Goal: Information Seeking & Learning: Find specific fact

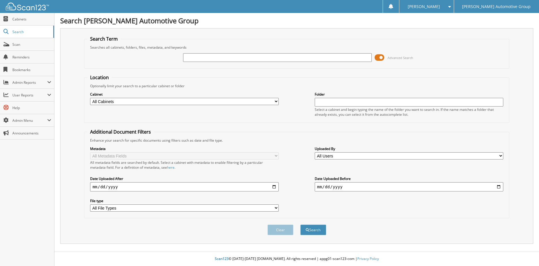
click at [250, 55] on input "text" at bounding box center [277, 57] width 189 height 9
type input "402897"
click at [300, 225] on button "Search" at bounding box center [313, 230] width 26 height 11
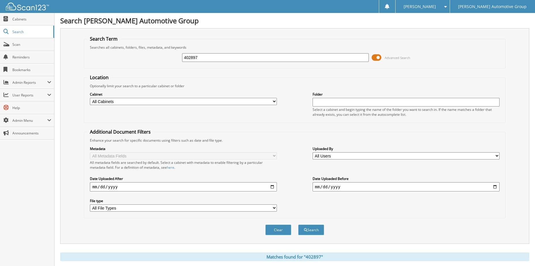
scroll to position [78, 0]
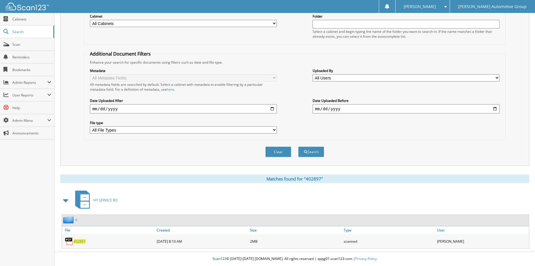
click at [81, 242] on span "402897" at bounding box center [79, 241] width 12 height 5
click at [13, 32] on span "Search" at bounding box center [31, 31] width 38 height 5
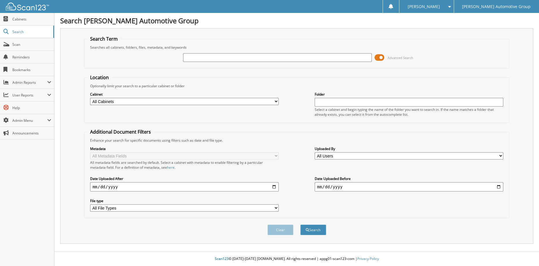
click at [258, 52] on div "Advanced Search" at bounding box center [296, 58] width 419 height 16
click at [248, 56] on input "text" at bounding box center [277, 57] width 189 height 9
type input "403439"
click at [300, 225] on button "Search" at bounding box center [313, 230] width 26 height 11
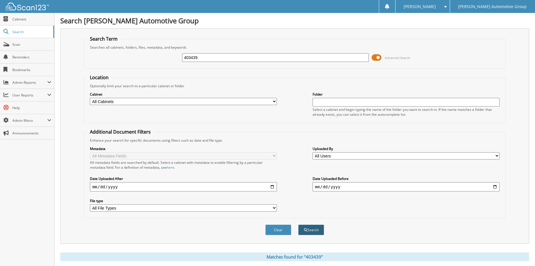
click at [312, 227] on button "Search" at bounding box center [311, 230] width 26 height 11
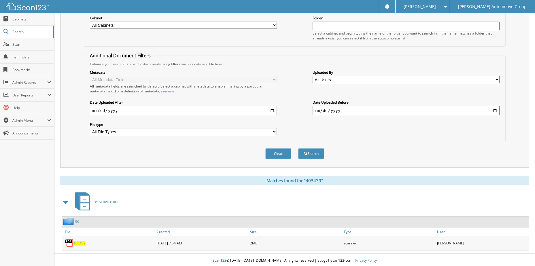
scroll to position [78, 0]
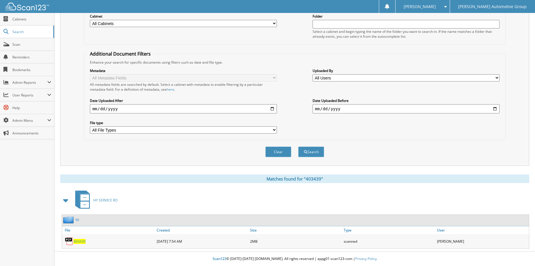
click at [102, 200] on span "HY SERVICE RO" at bounding box center [105, 200] width 24 height 5
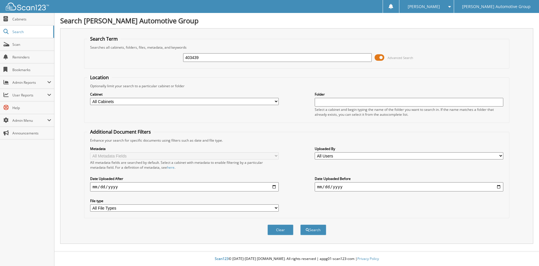
type input "403439"
click at [273, 75] on fieldset "Location Optionally limit your search to a particular cabinet or folder Cabinet…" at bounding box center [296, 98] width 425 height 49
click at [310, 230] on button "Search" at bounding box center [313, 230] width 26 height 11
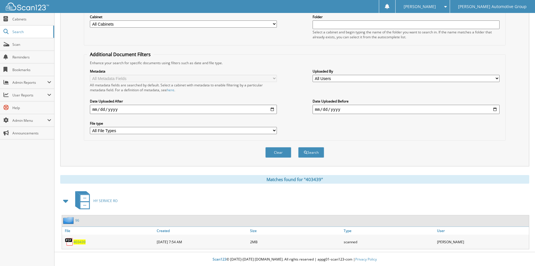
scroll to position [78, 0]
click at [79, 241] on span "403439" at bounding box center [79, 241] width 12 height 5
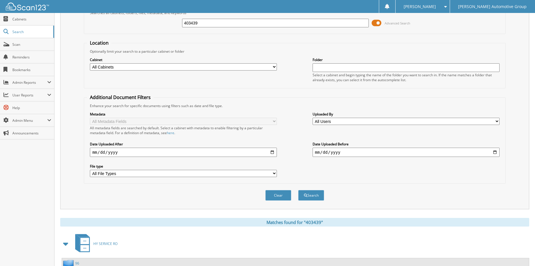
scroll to position [0, 0]
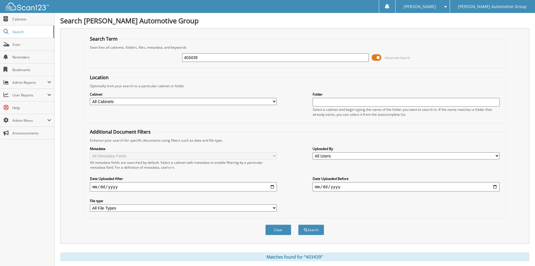
drag, startPoint x: 202, startPoint y: 56, endPoint x: 93, endPoint y: 56, distance: 108.2
click at [93, 56] on div "403439 Advanced Search" at bounding box center [294, 58] width 415 height 16
type input "402586"
click at [298, 225] on button "Search" at bounding box center [311, 230] width 26 height 11
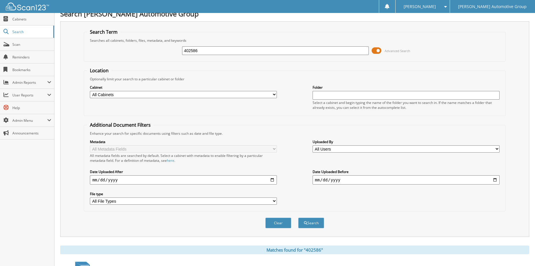
scroll to position [78, 0]
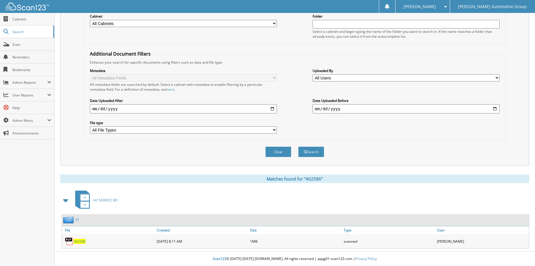
click at [80, 242] on span "402586" at bounding box center [79, 241] width 12 height 5
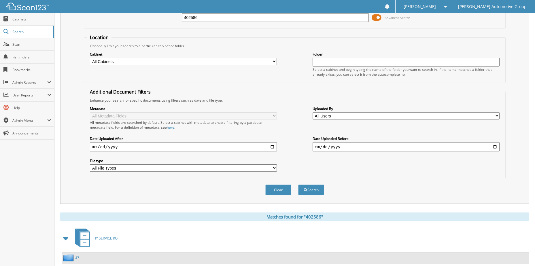
scroll to position [0, 0]
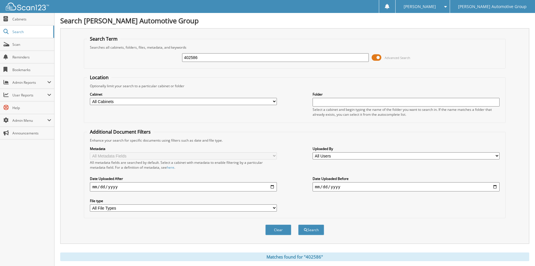
drag, startPoint x: 213, startPoint y: 54, endPoint x: 153, endPoint y: 58, distance: 60.0
click at [153, 58] on div "402586 Advanced Search" at bounding box center [294, 58] width 415 height 16
type input "403437"
click at [298, 225] on button "Search" at bounding box center [311, 230] width 26 height 11
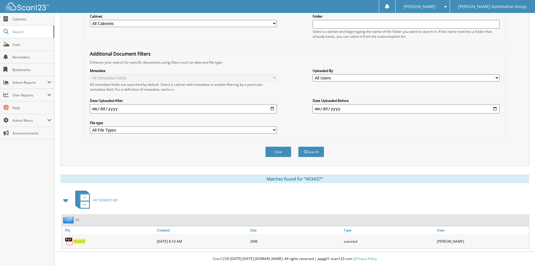
scroll to position [78, 0]
click at [78, 241] on span "403437" at bounding box center [79, 241] width 12 height 5
